Goal: Find specific page/section: Find specific page/section

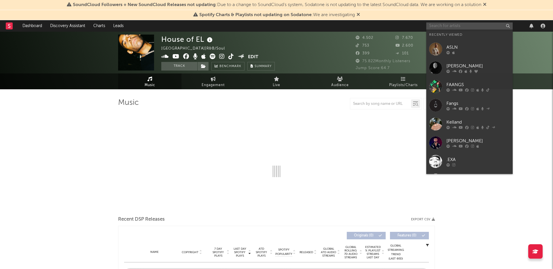
click at [487, 25] on input "text" at bounding box center [469, 25] width 86 height 7
paste input "Justė"
type input "Justė"
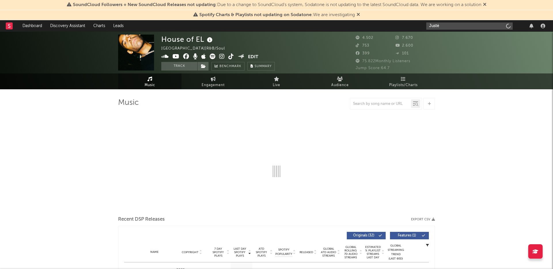
select select "6m"
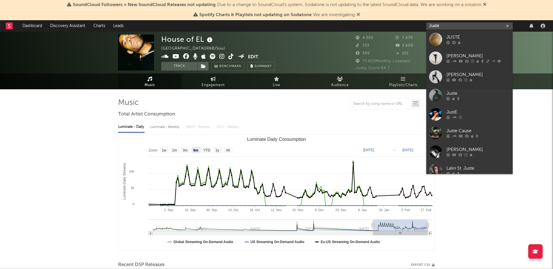
type input "Justė"
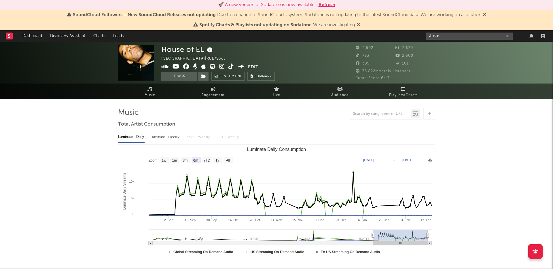
click at [462, 37] on input "Justė" at bounding box center [469, 36] width 86 height 7
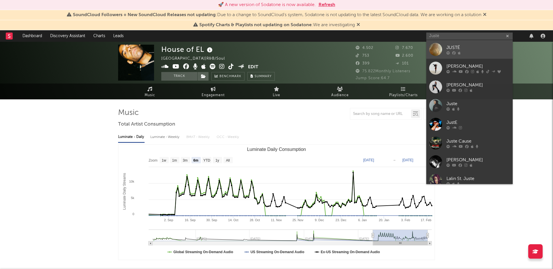
click at [458, 47] on div "JUSTÉ" at bounding box center [477, 47] width 63 height 7
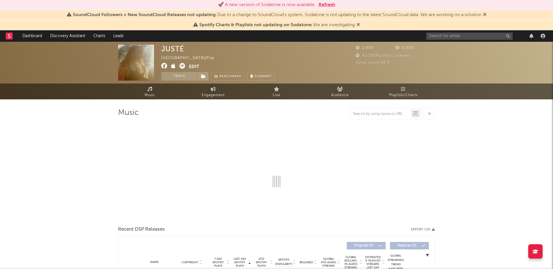
select select "1w"
